Goal: Transaction & Acquisition: Obtain resource

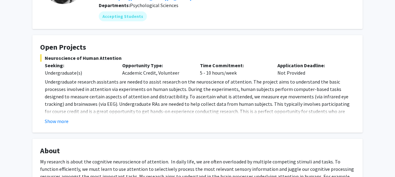
scroll to position [78, 0]
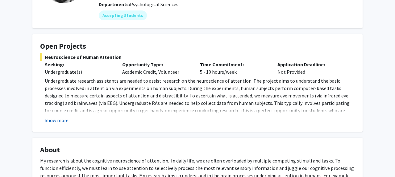
click at [63, 122] on button "Show more" at bounding box center [57, 120] width 24 height 7
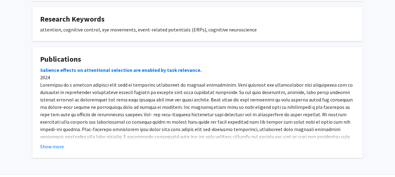
scroll to position [352, 0]
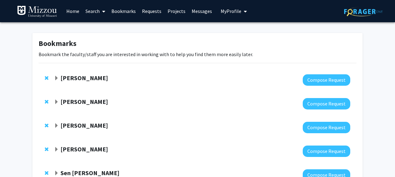
click at [72, 9] on link "Home" at bounding box center [72, 11] width 19 height 22
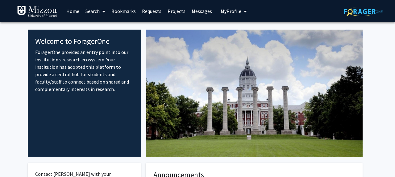
click at [101, 16] on span at bounding box center [103, 12] width 6 height 22
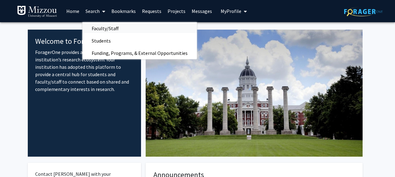
click at [105, 29] on span "Faculty/Staff" at bounding box center [104, 28] width 45 height 12
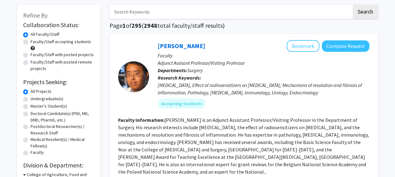
scroll to position [31, 0]
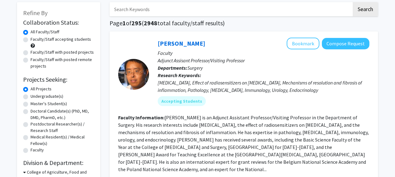
click at [31, 38] on label "Faculty/Staff accepting students" at bounding box center [61, 39] width 60 height 6
click at [31, 38] on input "Faculty/Staff accepting students" at bounding box center [33, 38] width 4 height 4
radio input "true"
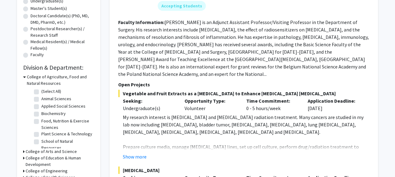
scroll to position [129, 0]
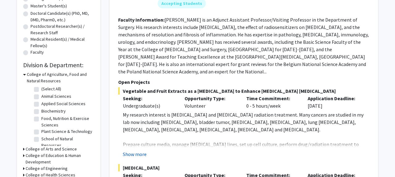
click at [134, 151] on button "Show more" at bounding box center [135, 154] width 24 height 7
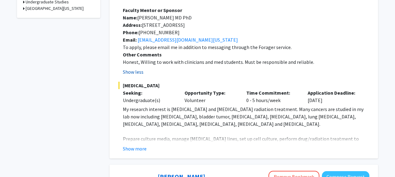
scroll to position [364, 0]
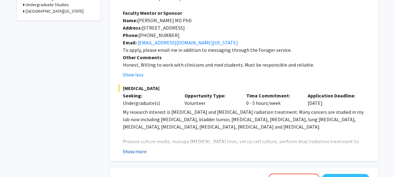
click at [133, 148] on button "Show more" at bounding box center [135, 151] width 24 height 7
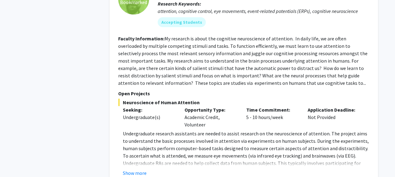
scroll to position [729, 0]
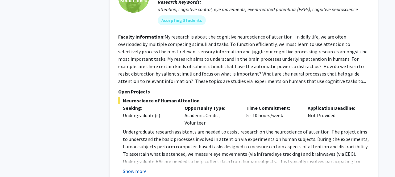
click at [133, 168] on button "Show more" at bounding box center [135, 171] width 24 height 7
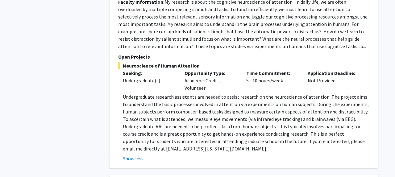
scroll to position [764, 0]
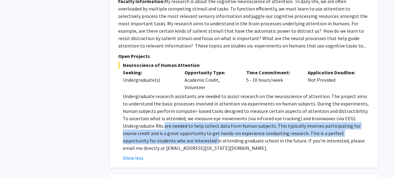
drag, startPoint x: 164, startPoint y: 105, endPoint x: 183, endPoint y: 118, distance: 23.6
click at [183, 118] on p "Undergraduate research assistants are needed to assist research on the neurosci…" at bounding box center [246, 122] width 247 height 59
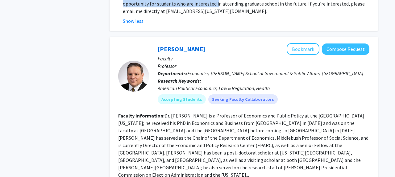
scroll to position [902, 0]
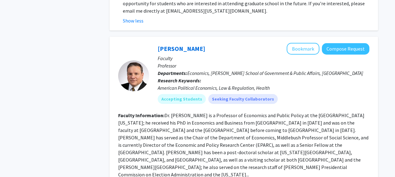
drag, startPoint x: 182, startPoint y: 114, endPoint x: 201, endPoint y: 136, distance: 29.3
click at [201, 136] on fg-read-more "Dr. Jeffrey Milyo is a Professor of Economics and Public Policy at the Universi…" at bounding box center [243, 144] width 250 height 65
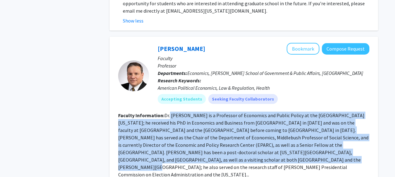
drag, startPoint x: 201, startPoint y: 136, endPoint x: 170, endPoint y: 94, distance: 52.5
click at [170, 112] on fg-read-more "Dr. Jeffrey Milyo is a Professor of Economics and Public Policy at the Universi…" at bounding box center [243, 144] width 250 height 65
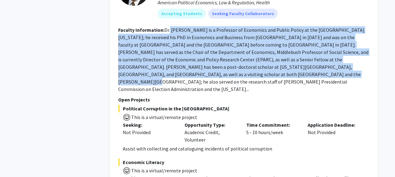
scroll to position [989, 0]
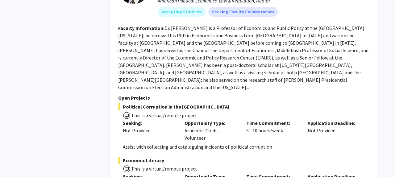
click at [166, 127] on div "Not Provided" at bounding box center [149, 130] width 52 height 7
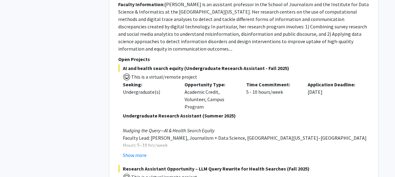
scroll to position [1284, 0]
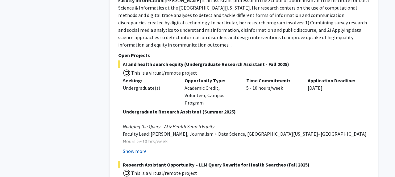
click at [140, 147] on button "Show more" at bounding box center [135, 150] width 24 height 7
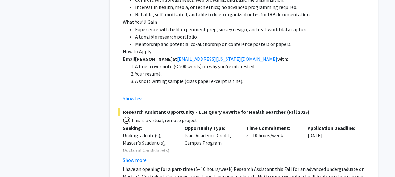
scroll to position [1592, 0]
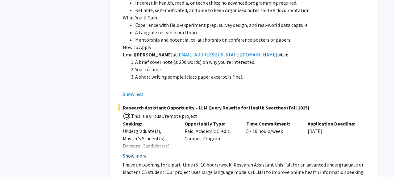
click at [139, 152] on button "Show more" at bounding box center [135, 155] width 24 height 7
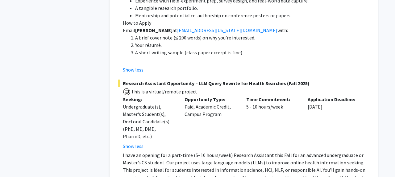
scroll to position [1624, 0]
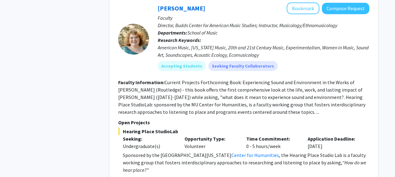
scroll to position [2042, 0]
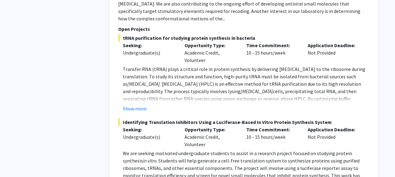
scroll to position [2482, 0]
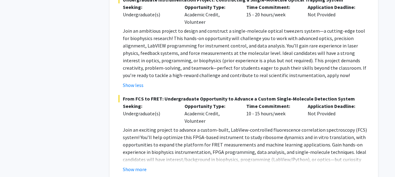
scroll to position [2717, 0]
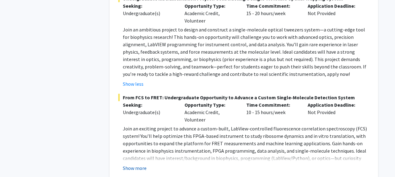
click at [133, 164] on button "Show more" at bounding box center [135, 167] width 24 height 7
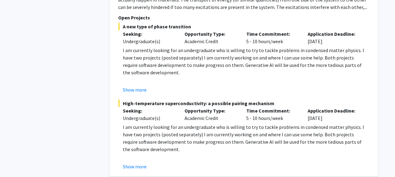
scroll to position [3247, 0]
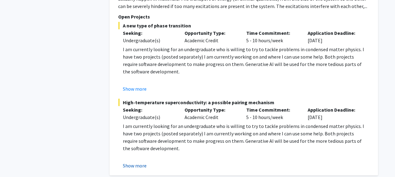
click at [133, 162] on button "Show more" at bounding box center [135, 165] width 24 height 7
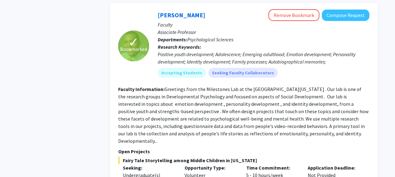
scroll to position [3847, 0]
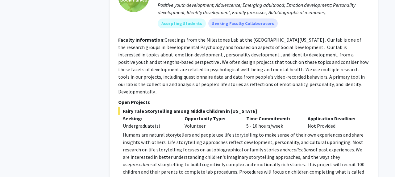
scroll to position [3895, 0]
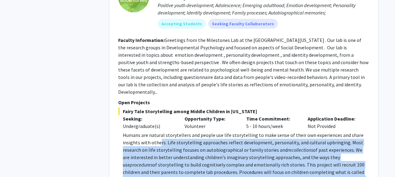
drag, startPoint x: 193, startPoint y: 98, endPoint x: 158, endPoint y: 56, distance: 55.5
click at [158, 131] on p "Humans are natural storytellers and people use life storytelling to make sense …" at bounding box center [246, 168] width 247 height 74
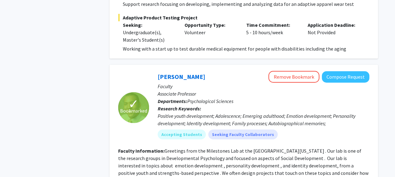
scroll to position [3941, 0]
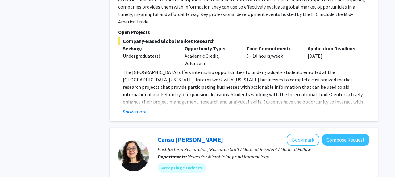
scroll to position [1012, 0]
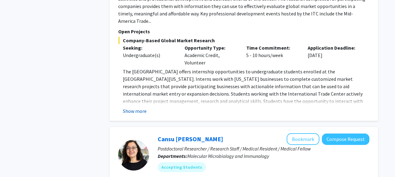
click at [129, 107] on button "Show more" at bounding box center [135, 110] width 24 height 7
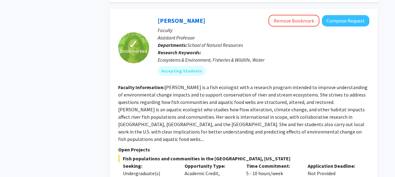
scroll to position [674, 0]
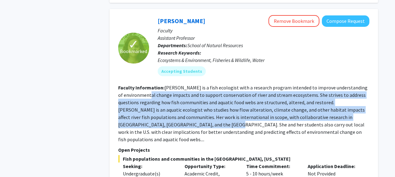
drag, startPoint x: 162, startPoint y: 87, endPoint x: 179, endPoint y: 118, distance: 34.5
click at [180, 118] on fg-read-more "Pease is a fish ecologist with a research program intended to improve understan…" at bounding box center [242, 114] width 249 height 58
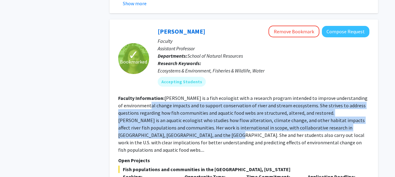
scroll to position [663, 0]
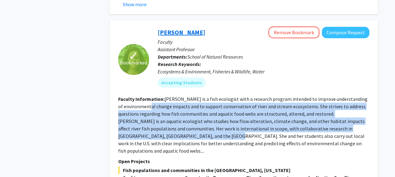
click at [183, 28] on link "Allison Pease" at bounding box center [182, 32] width 48 height 8
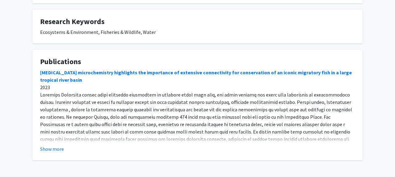
scroll to position [274, 0]
click at [45, 150] on button "Show more" at bounding box center [52, 148] width 24 height 7
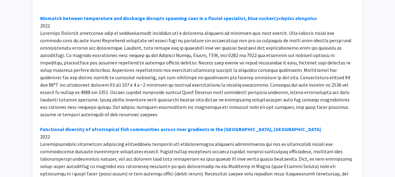
scroll to position [468, 0]
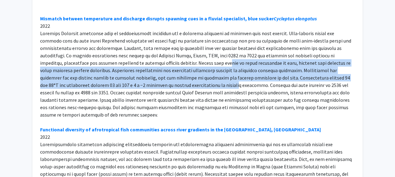
drag, startPoint x: 174, startPoint y: 65, endPoint x: 189, endPoint y: 87, distance: 26.4
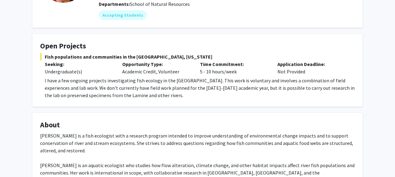
scroll to position [79, 0]
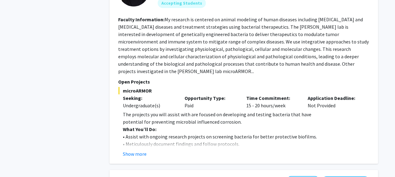
scroll to position [1178, 0]
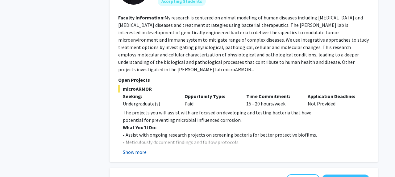
click at [134, 148] on button "Show more" at bounding box center [135, 151] width 24 height 7
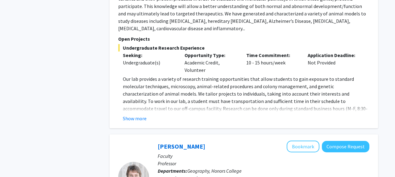
scroll to position [1592, 0]
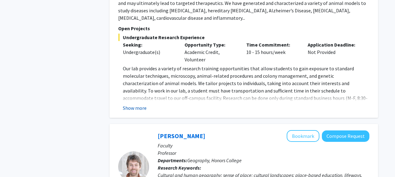
click at [140, 104] on button "Show more" at bounding box center [135, 107] width 24 height 7
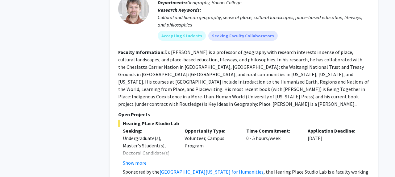
scroll to position [1766, 0]
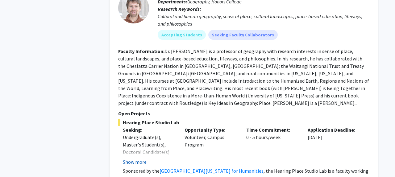
click at [134, 158] on button "Show more" at bounding box center [135, 161] width 24 height 7
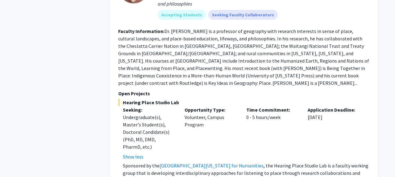
scroll to position [1786, 0]
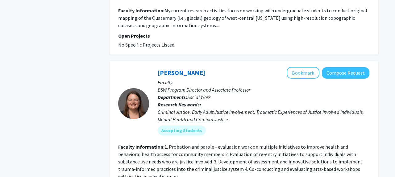
scroll to position [2150, 0]
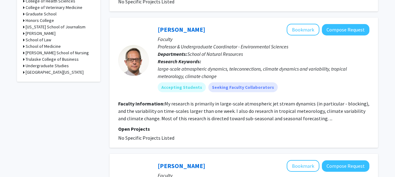
scroll to position [304, 0]
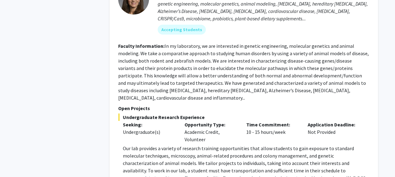
scroll to position [1397, 0]
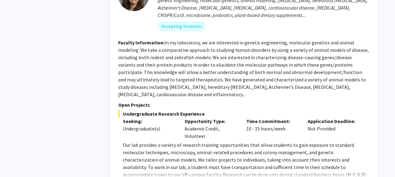
click at [129, 141] on fg-read-more "Our lab provides a variety of research training opportunities that allow studen…" at bounding box center [243, 164] width 251 height 47
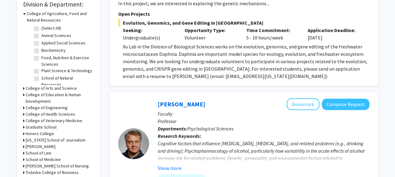
scroll to position [190, 0]
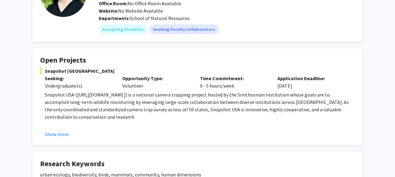
scroll to position [64, 0]
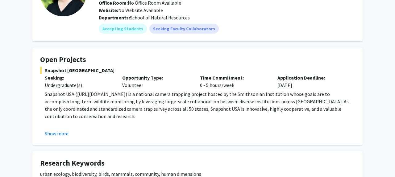
drag, startPoint x: 129, startPoint y: 102, endPoint x: 143, endPoint y: 116, distance: 19.9
click at [143, 116] on p "Snapshot USA (https://www.snapshot-usa.org/) is a national camera trapping proj…" at bounding box center [200, 105] width 310 height 30
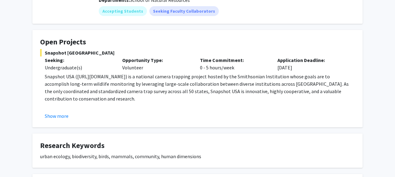
scroll to position [87, 0]
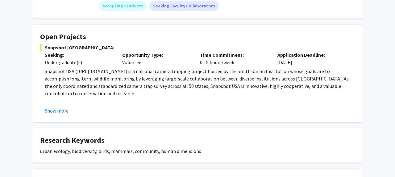
drag, startPoint x: 193, startPoint y: 72, endPoint x: 214, endPoint y: 93, distance: 29.5
click at [214, 93] on p "Snapshot USA (https://www.snapshot-usa.org/) is a national camera trapping proj…" at bounding box center [200, 83] width 310 height 30
click at [61, 114] on button "Show more" at bounding box center [57, 110] width 24 height 7
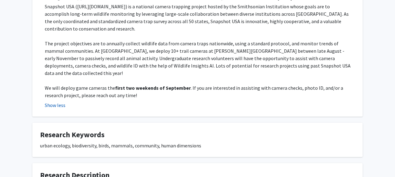
scroll to position [155, 0]
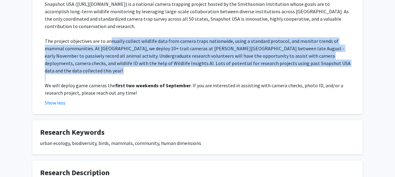
drag, startPoint x: 110, startPoint y: 41, endPoint x: 118, endPoint y: 74, distance: 33.8
click at [118, 74] on div "Snapshot USA (https://www.snapshot-usa.org/) is a national camera trapping proj…" at bounding box center [200, 48] width 310 height 96
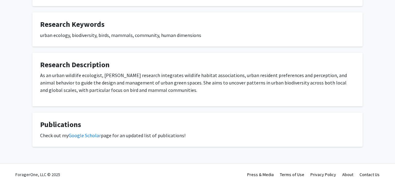
scroll to position [263, 0]
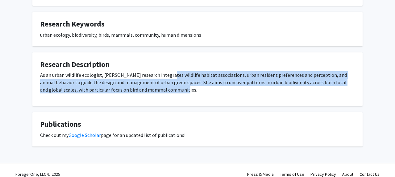
drag, startPoint x: 164, startPoint y: 68, endPoint x: 182, endPoint y: 85, distance: 24.0
click at [182, 85] on p "As an urban wildlife ecologist, Brodsky’s research integrates wildlife habitat …" at bounding box center [197, 82] width 315 height 22
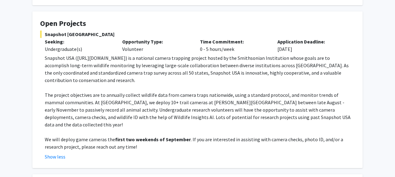
scroll to position [0, 0]
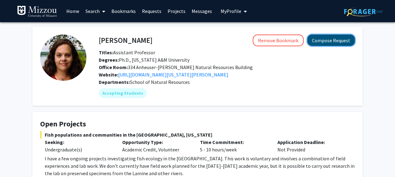
click at [330, 39] on button "Compose Request" at bounding box center [331, 40] width 48 height 11
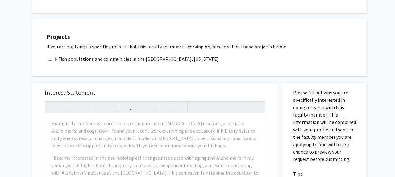
scroll to position [123, 0]
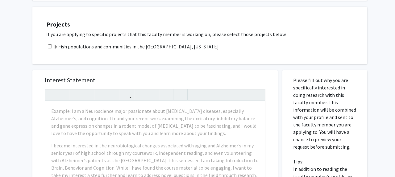
click at [48, 47] on div "Fish populations and communities in the Lamine River, Missouri" at bounding box center [203, 46] width 315 height 7
click at [50, 47] on input "checkbox" at bounding box center [50, 46] width 4 height 4
checkbox input "true"
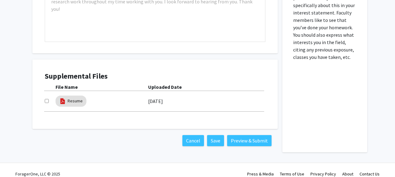
scroll to position [323, 0]
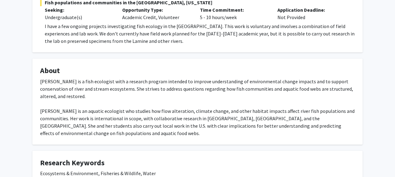
scroll to position [134, 0]
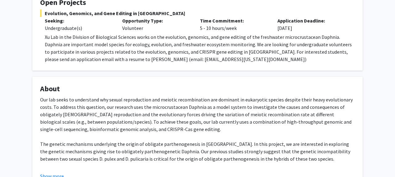
scroll to position [127, 0]
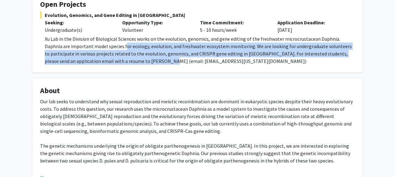
drag, startPoint x: 107, startPoint y: 41, endPoint x: 120, endPoint y: 52, distance: 17.2
click at [120, 52] on p "Xu Lab in the Division of Biological Sciences works on the evolution, genomics,…" at bounding box center [200, 50] width 310 height 30
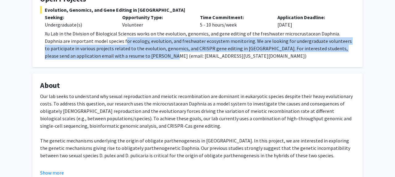
scroll to position [131, 0]
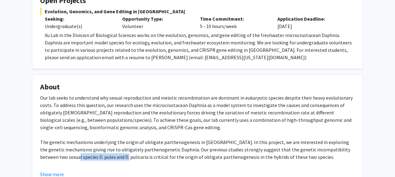
drag, startPoint x: 57, startPoint y: 151, endPoint x: 106, endPoint y: 150, distance: 49.1
click at [106, 150] on div "Our lab seeks to understand why sexual reproduction and meiotic recombination a…" at bounding box center [197, 179] width 315 height 170
copy div "D. pulex and D. pulicaria"
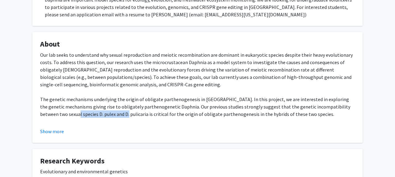
scroll to position [173, 0]
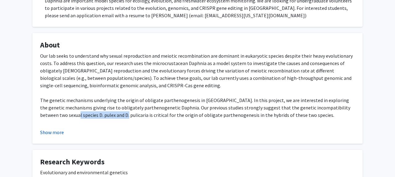
click at [52, 129] on button "Show more" at bounding box center [52, 132] width 24 height 7
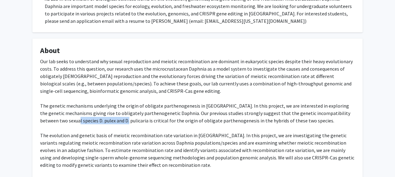
scroll to position [167, 0]
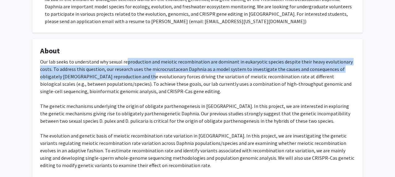
drag, startPoint x: 126, startPoint y: 56, endPoint x: 143, endPoint y: 67, distance: 20.2
click at [143, 67] on div "Our lab seeks to understand why sexual reproduction and meiotic recombination a…" at bounding box center [197, 143] width 315 height 170
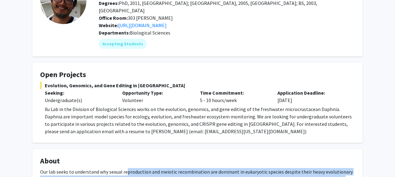
scroll to position [56, 0]
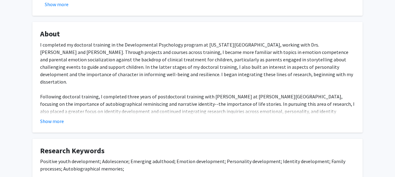
scroll to position [205, 0]
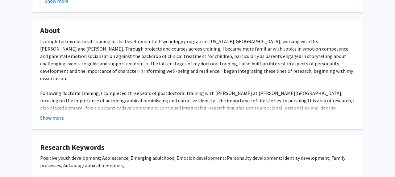
click at [60, 114] on button "Show more" at bounding box center [52, 117] width 24 height 7
